Goal: Task Accomplishment & Management: Manage account settings

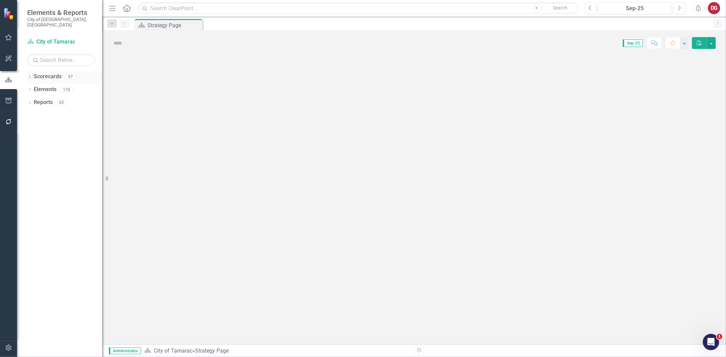
click at [28, 76] on icon "Dropdown" at bounding box center [29, 78] width 5 height 4
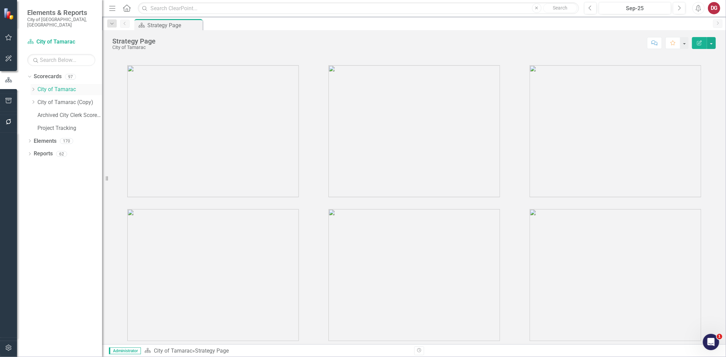
click at [31, 87] on icon "Dropdown" at bounding box center [33, 89] width 5 height 4
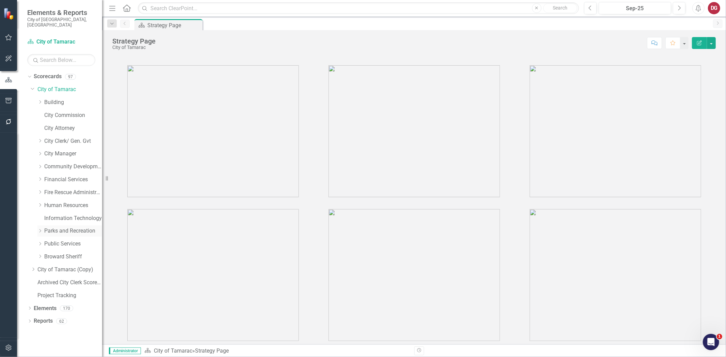
click at [42, 229] on icon "Dropdown" at bounding box center [39, 231] width 5 height 4
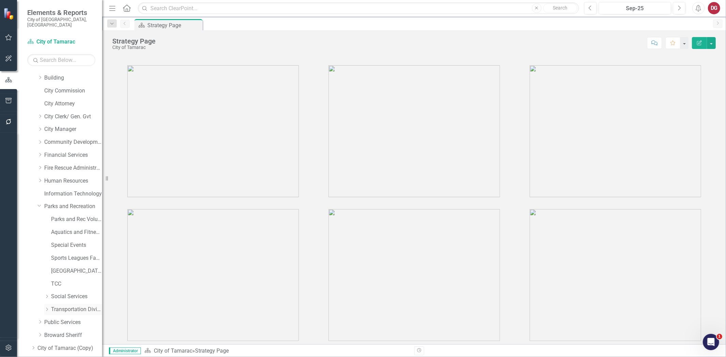
scroll to position [38, 0]
click at [48, 282] on icon "Dropdown" at bounding box center [46, 284] width 5 height 4
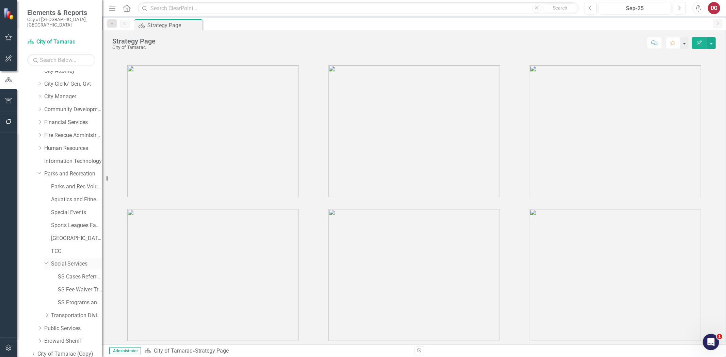
scroll to position [76, 0]
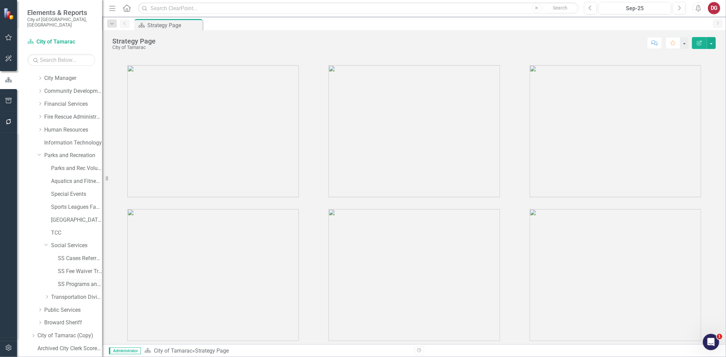
click at [71, 281] on link "SS Programs and Volunteers" at bounding box center [80, 285] width 44 height 8
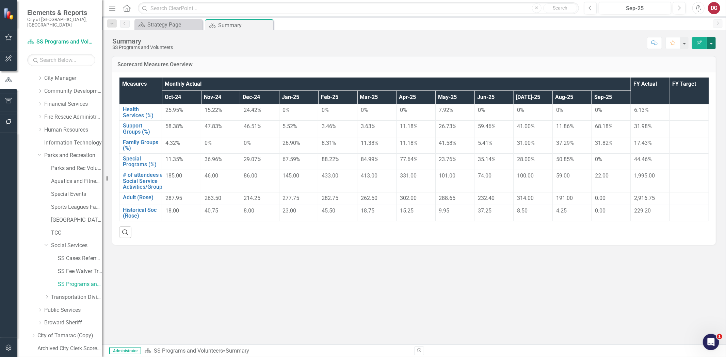
click at [715, 43] on button "button" at bounding box center [711, 43] width 9 height 12
click at [679, 93] on link "PDF Export to PDF" at bounding box center [687, 95] width 55 height 13
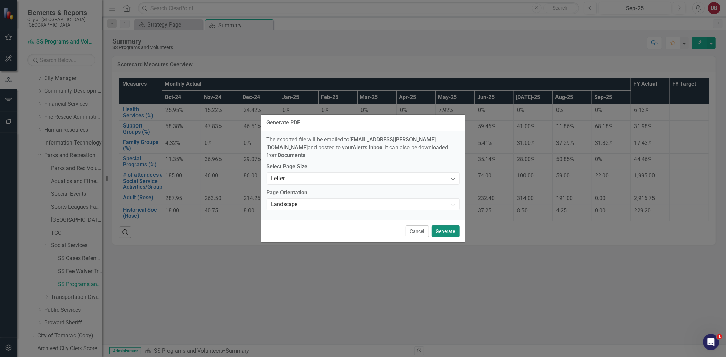
click at [440, 227] on button "Generate" at bounding box center [446, 232] width 28 height 12
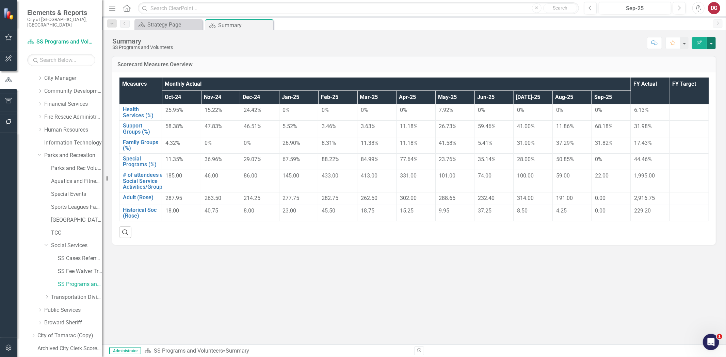
click at [709, 42] on button "button" at bounding box center [711, 43] width 9 height 12
click at [676, 98] on link "PDF Export to PDF" at bounding box center [687, 95] width 55 height 13
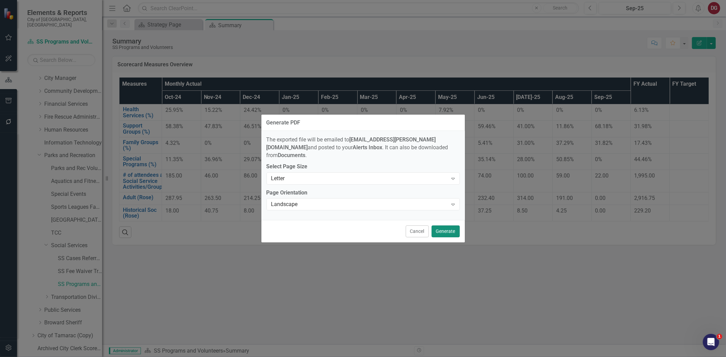
click at [449, 228] on button "Generate" at bounding box center [446, 232] width 28 height 12
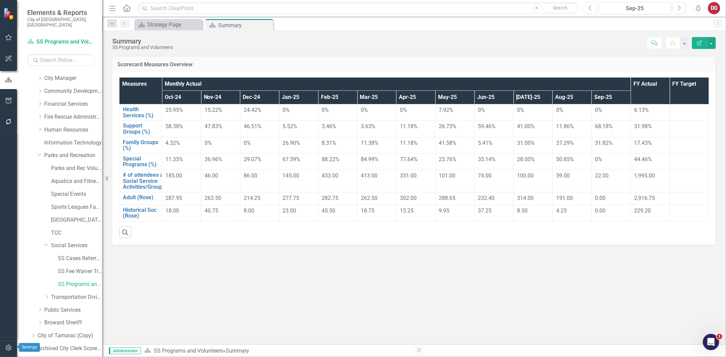
click at [8, 346] on icon "button" at bounding box center [8, 348] width 7 height 5
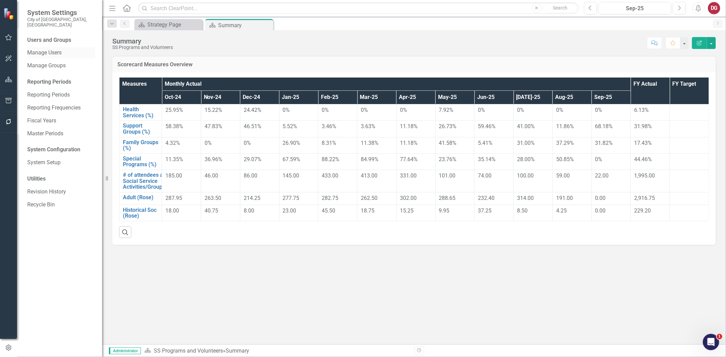
click at [51, 49] on link "Manage Users" at bounding box center [61, 53] width 68 height 8
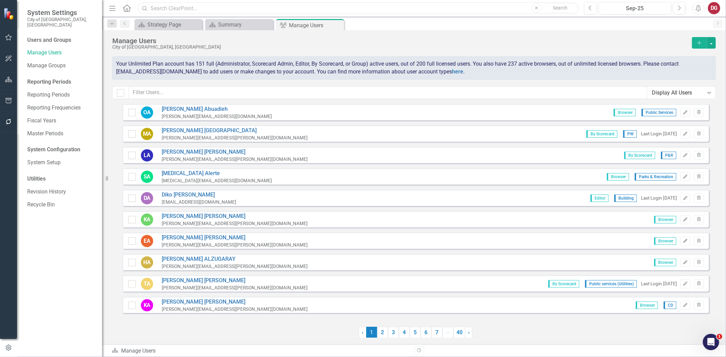
click at [183, 10] on input "text" at bounding box center [358, 8] width 441 height 12
click at [200, 91] on input "text" at bounding box center [388, 92] width 519 height 13
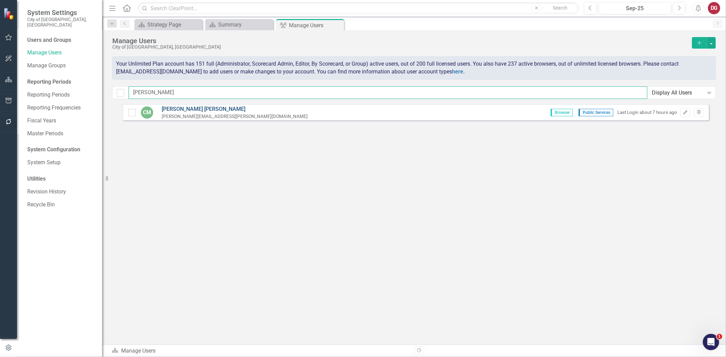
type input "[PERSON_NAME]"
click at [177, 108] on link "[PERSON_NAME]" at bounding box center [235, 110] width 146 height 8
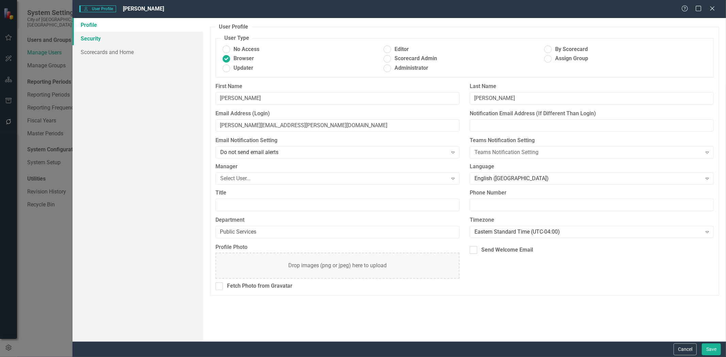
click at [96, 40] on link "Security" at bounding box center [138, 39] width 131 height 14
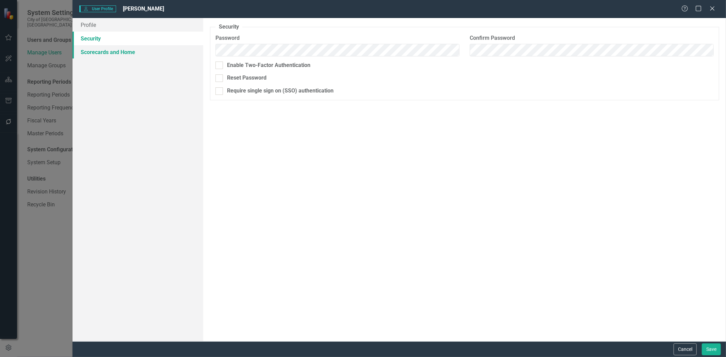
click at [92, 50] on link "Scorecards and Home" at bounding box center [138, 52] width 131 height 14
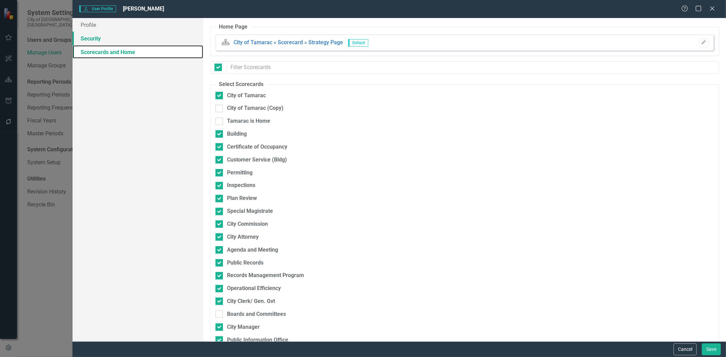
checkbox input "false"
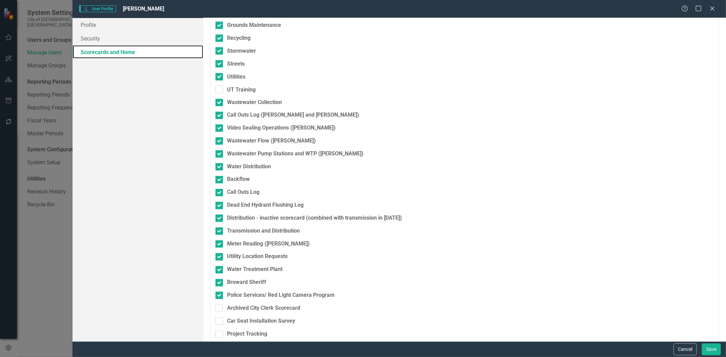
scroll to position [1006, 0]
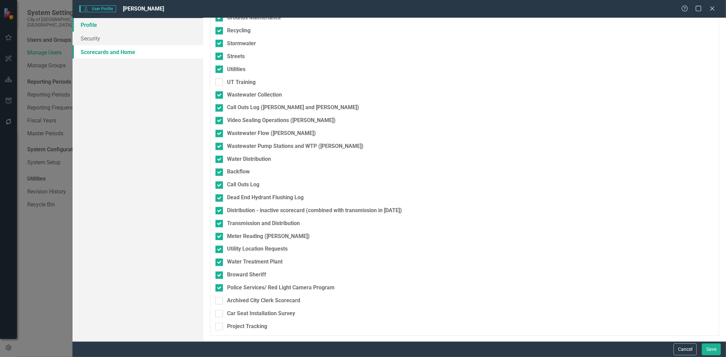
click at [105, 28] on link "Profile" at bounding box center [138, 25] width 131 height 14
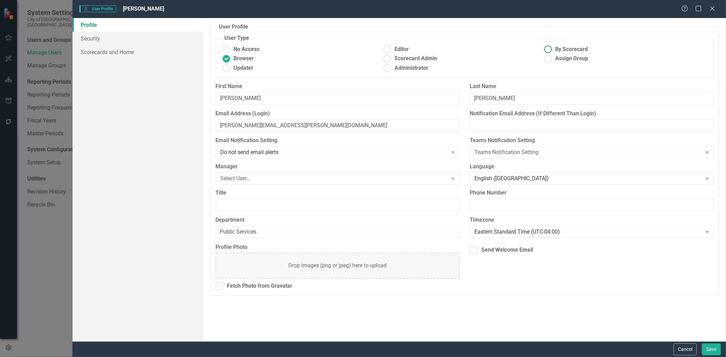
click at [550, 50] on ins at bounding box center [548, 49] width 11 height 11
click at [550, 50] on input "By Scorecard" at bounding box center [548, 49] width 11 height 11
radio input "true"
click at [91, 50] on link "Scorecards and Home" at bounding box center [138, 52] width 131 height 14
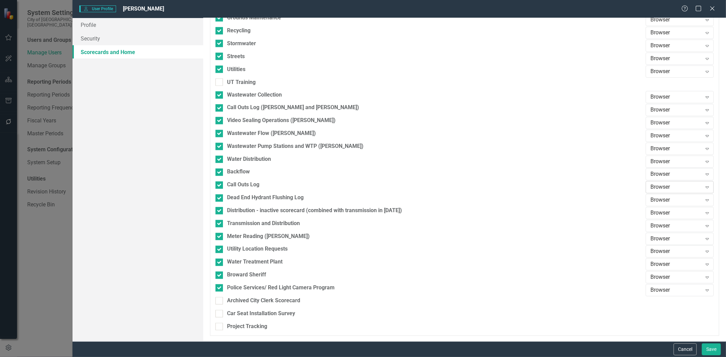
click at [651, 188] on div "Browser" at bounding box center [676, 188] width 51 height 8
click at [654, 211] on div "Updater" at bounding box center [676, 211] width 57 height 8
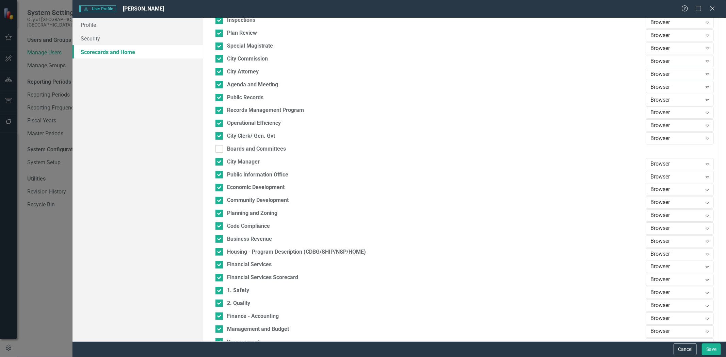
scroll to position [60, 0]
